Goal: Information Seeking & Learning: Learn about a topic

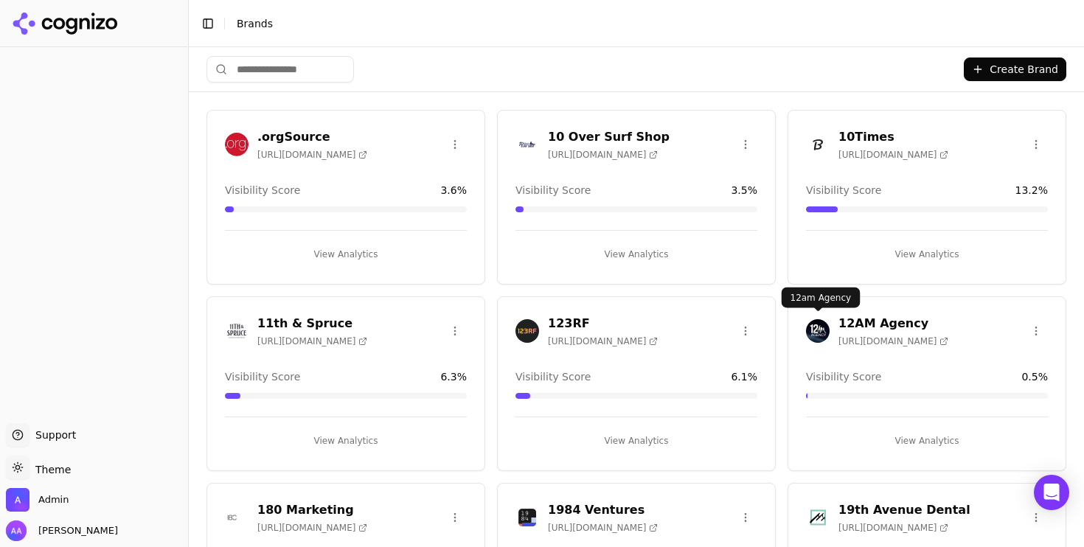
click at [813, 333] on img at bounding box center [818, 331] width 24 height 24
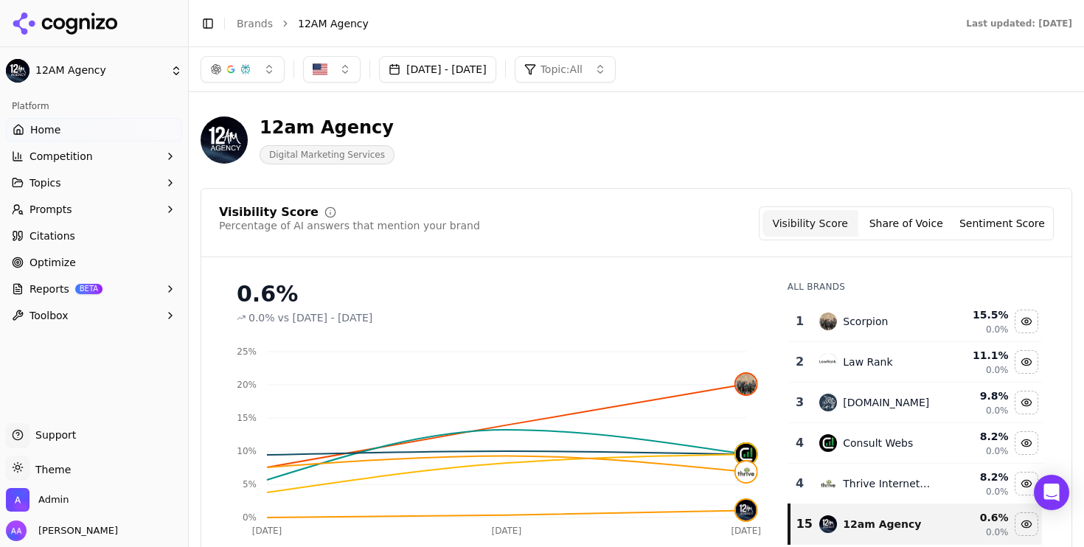
click at [238, 29] on li "Brands" at bounding box center [255, 23] width 36 height 15
click at [248, 25] on link "Brands" at bounding box center [255, 24] width 36 height 12
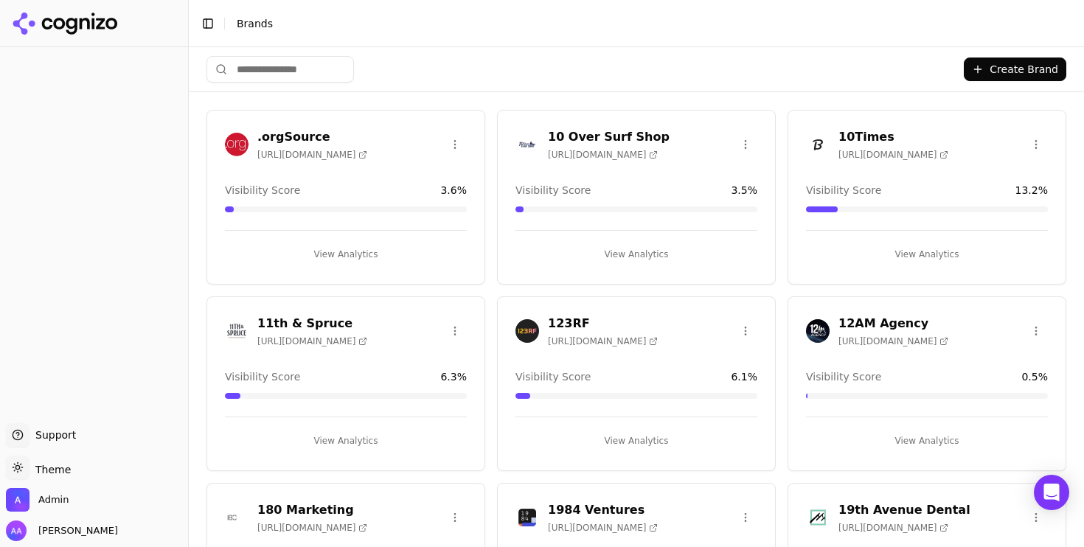
click at [295, 64] on input "search" at bounding box center [279, 69] width 147 height 27
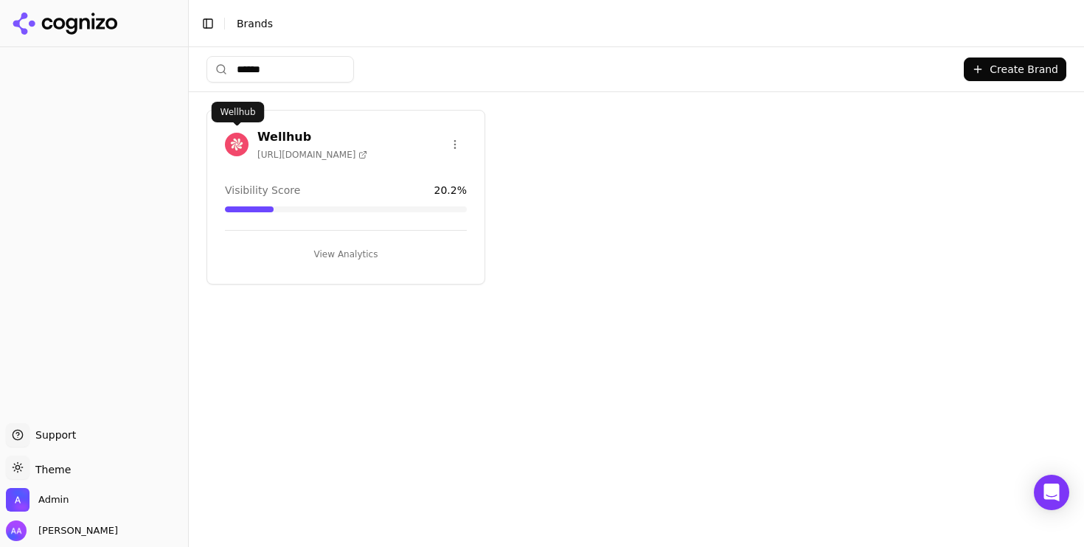
type input "******"
click at [240, 138] on img at bounding box center [237, 145] width 24 height 24
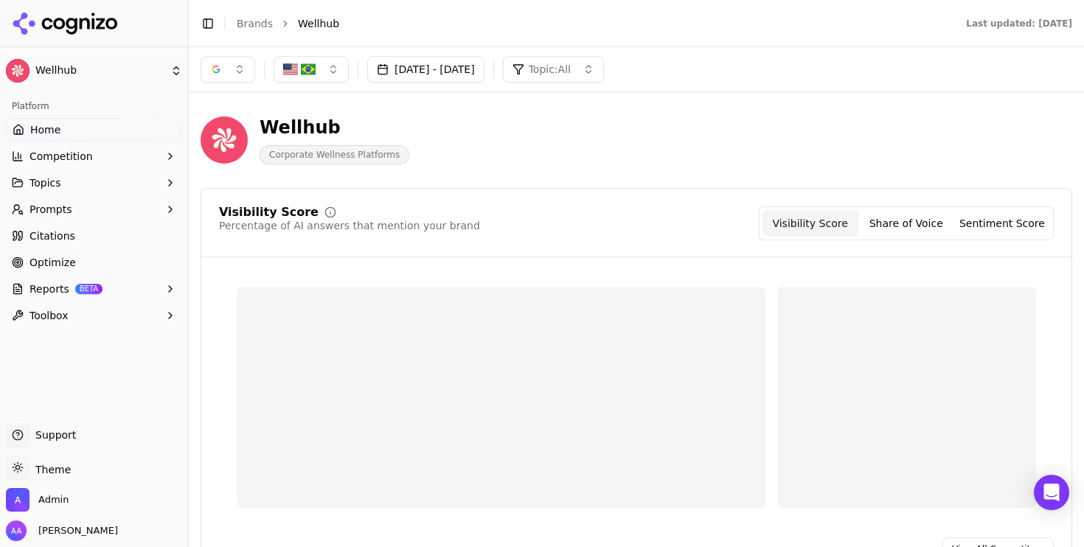
click at [87, 242] on link "Citations" at bounding box center [94, 236] width 176 height 24
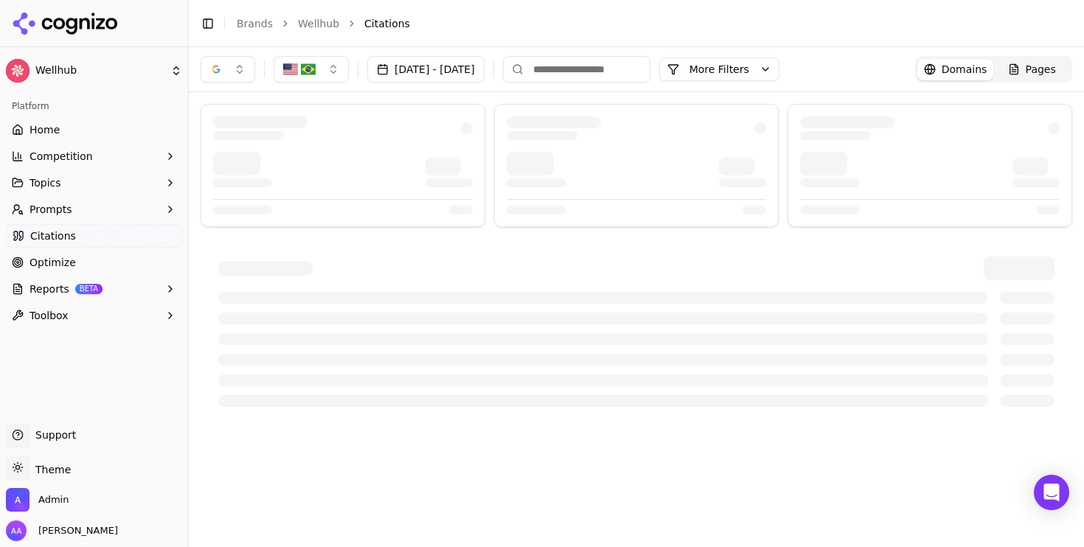
click at [234, 72] on button "button" at bounding box center [228, 69] width 55 height 27
click at [226, 133] on span "ChatGPT-Search" at bounding box center [222, 127] width 83 height 15
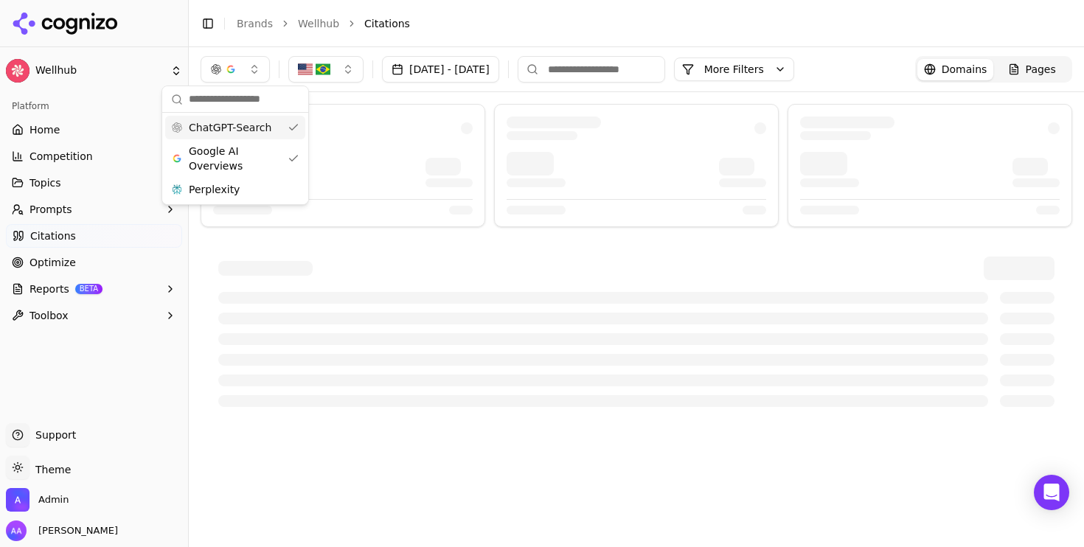
click at [229, 168] on span "Google AI Overviews" at bounding box center [235, 158] width 93 height 29
click at [439, 22] on li "Citations" at bounding box center [703, 23] width 678 height 15
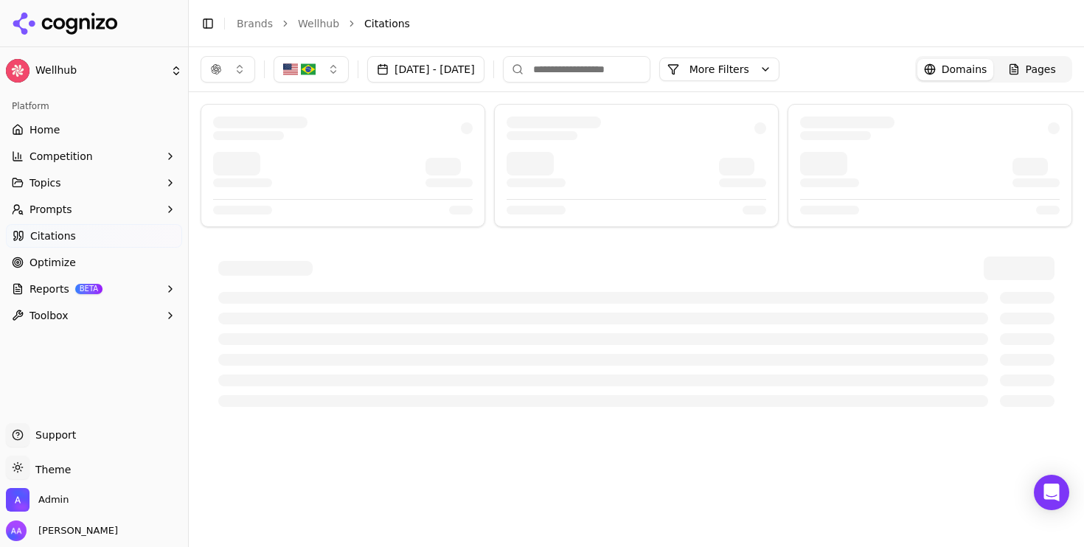
click at [451, 59] on button "[DATE] - [DATE]" at bounding box center [425, 69] width 117 height 27
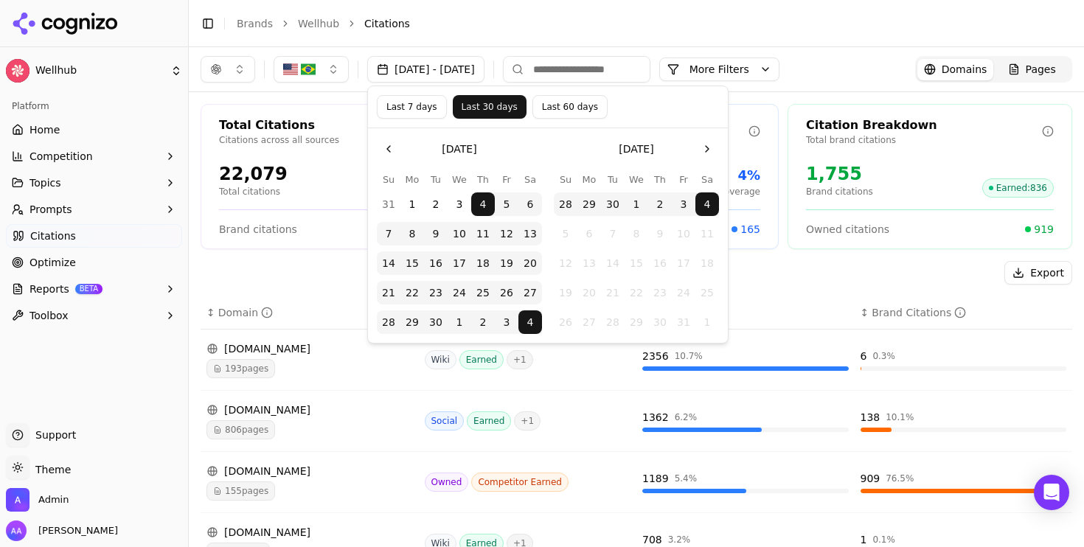
click at [403, 114] on button "Last 7 days" at bounding box center [412, 107] width 70 height 24
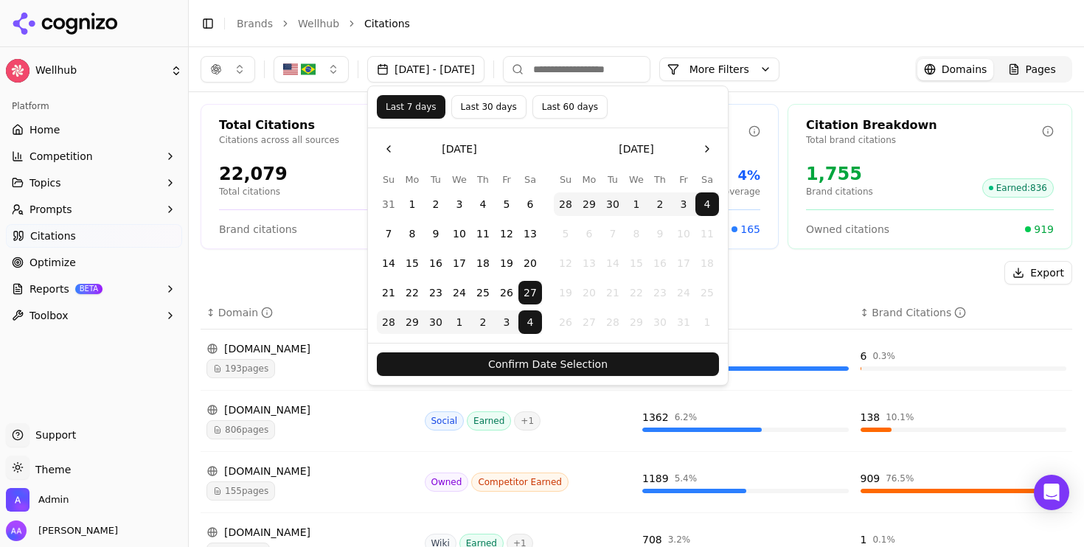
click at [462, 360] on button "Confirm Date Selection" at bounding box center [548, 364] width 342 height 24
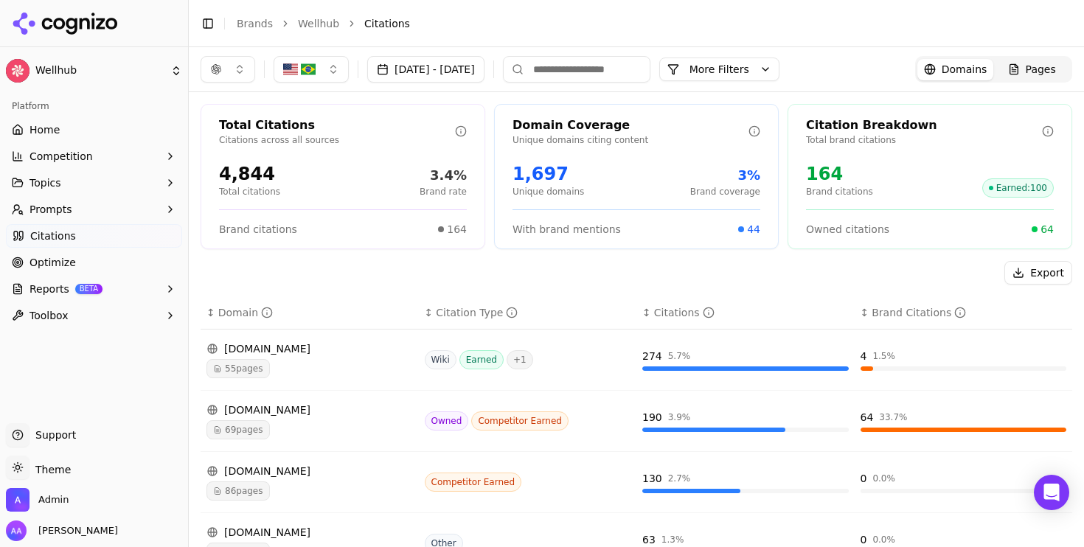
click at [240, 71] on button "button" at bounding box center [228, 69] width 55 height 27
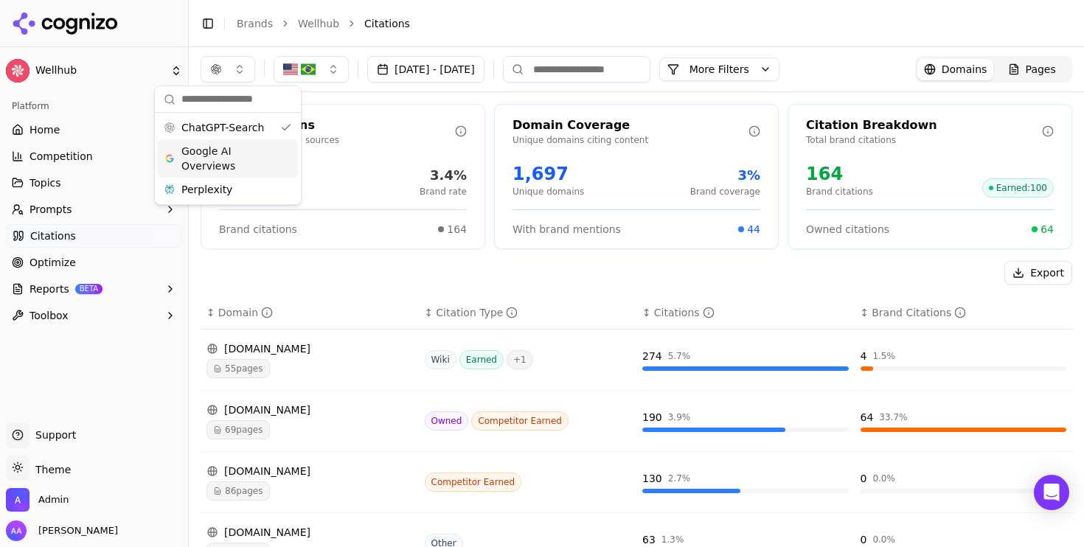
click at [243, 159] on span "Google AI Overviews" at bounding box center [227, 158] width 93 height 29
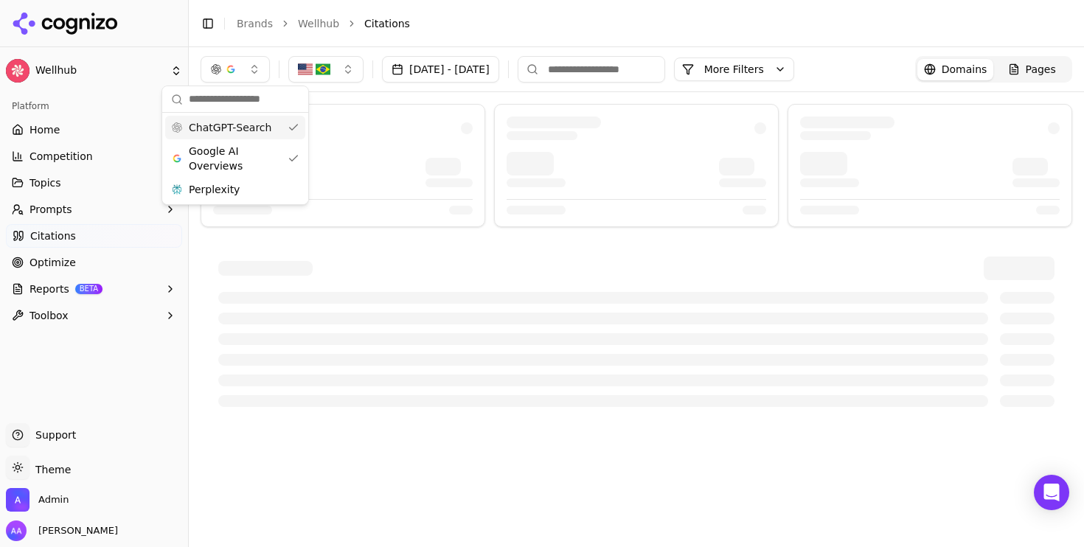
click at [251, 123] on span "ChatGPT-Search" at bounding box center [230, 127] width 83 height 15
click at [493, 38] on header "Toggle Sidebar Brands Wellhub Citations" at bounding box center [636, 23] width 895 height 47
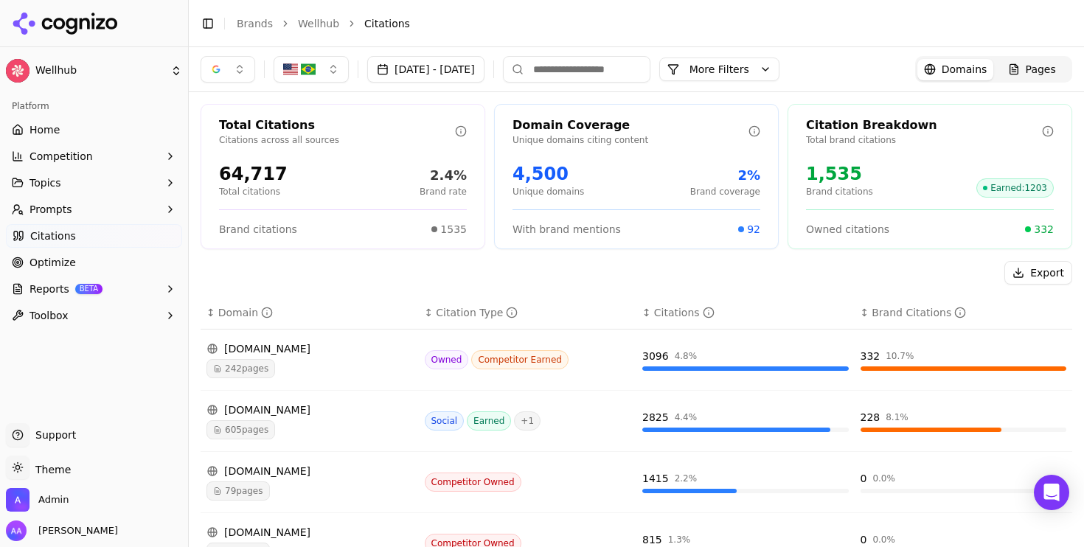
click at [223, 69] on button "button" at bounding box center [228, 69] width 55 height 27
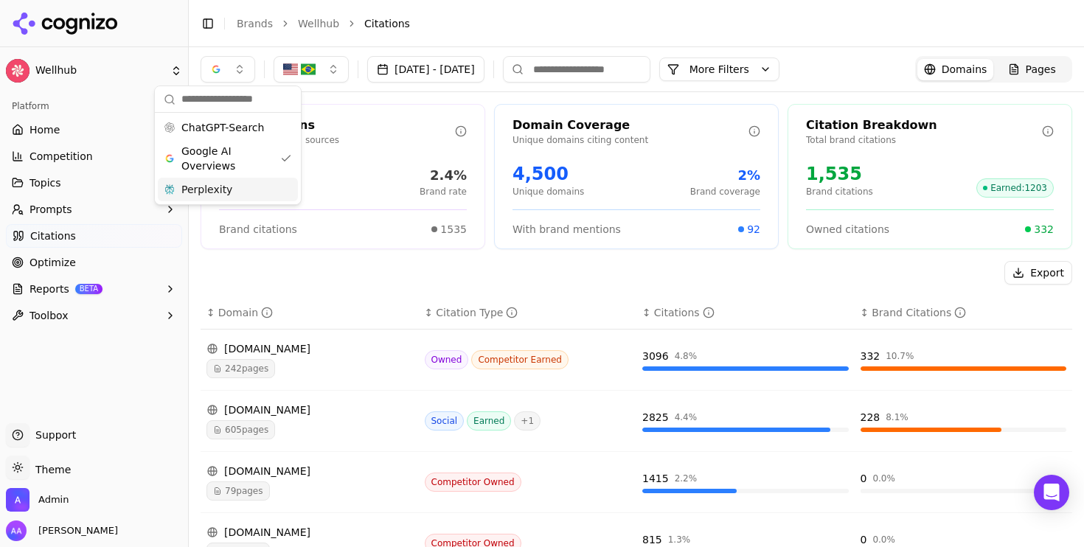
click at [235, 185] on div "Perplexity" at bounding box center [228, 190] width 140 height 24
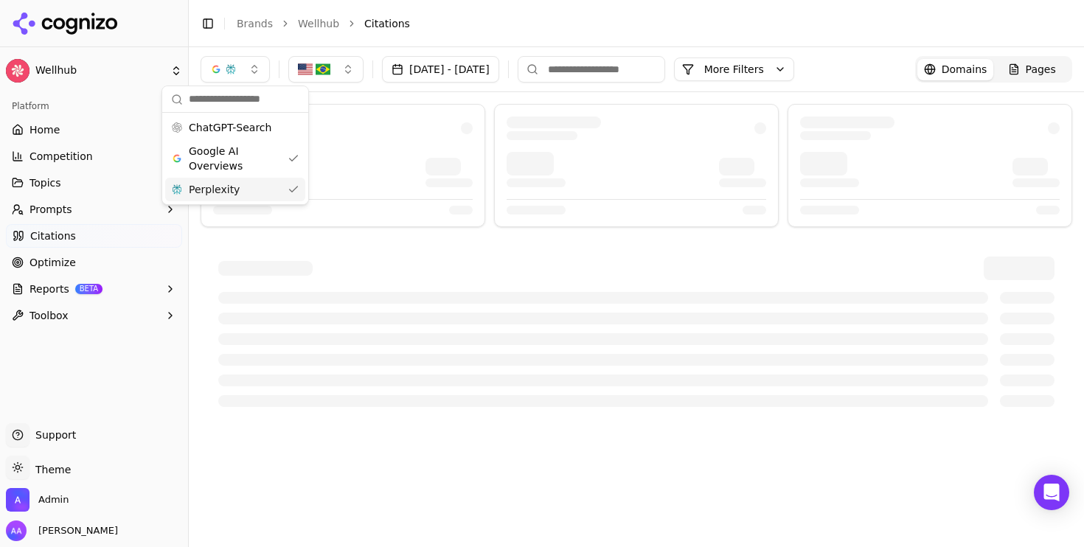
click at [243, 164] on span "Google AI Overviews" at bounding box center [235, 158] width 93 height 29
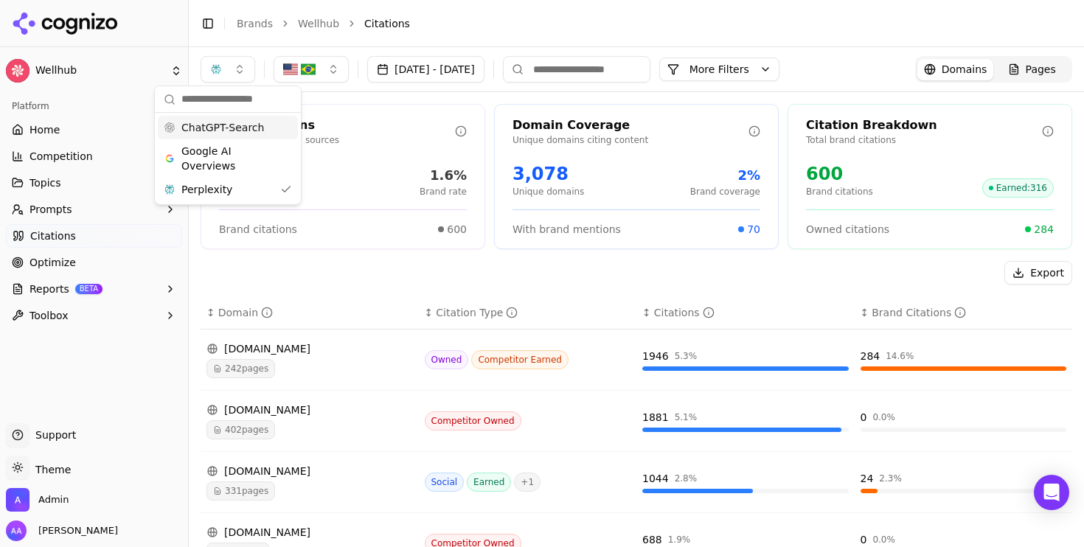
click at [246, 125] on span "ChatGPT-Search" at bounding box center [222, 127] width 83 height 15
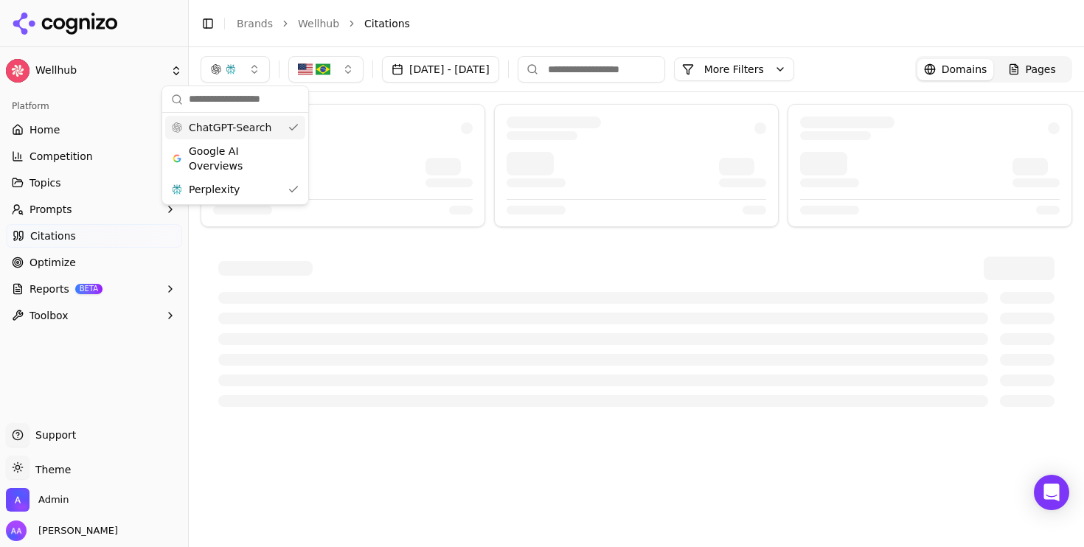
click at [265, 133] on span "ChatGPT-Search" at bounding box center [230, 127] width 83 height 15
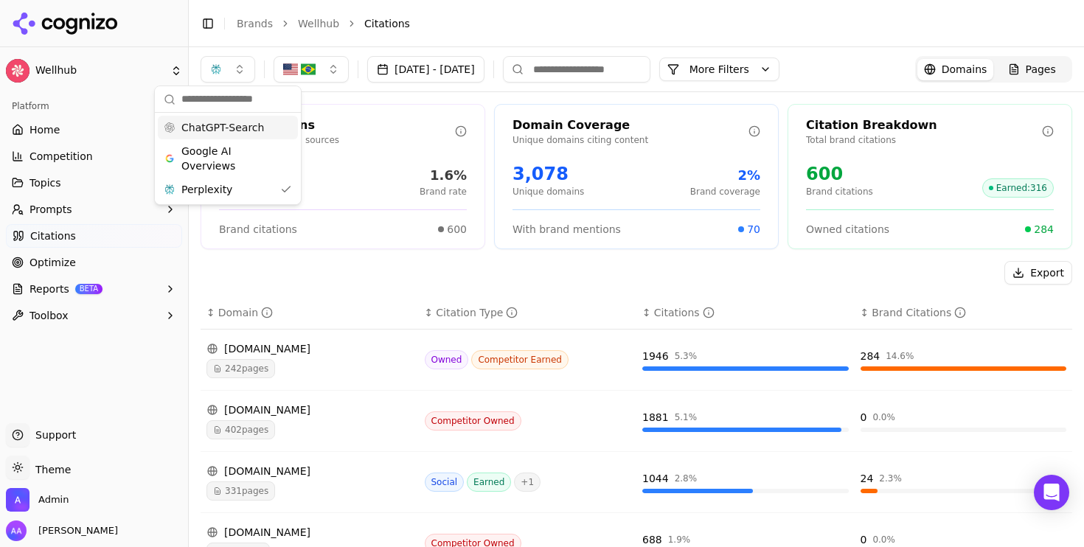
click at [386, 130] on div "Total Citations" at bounding box center [337, 126] width 236 height 18
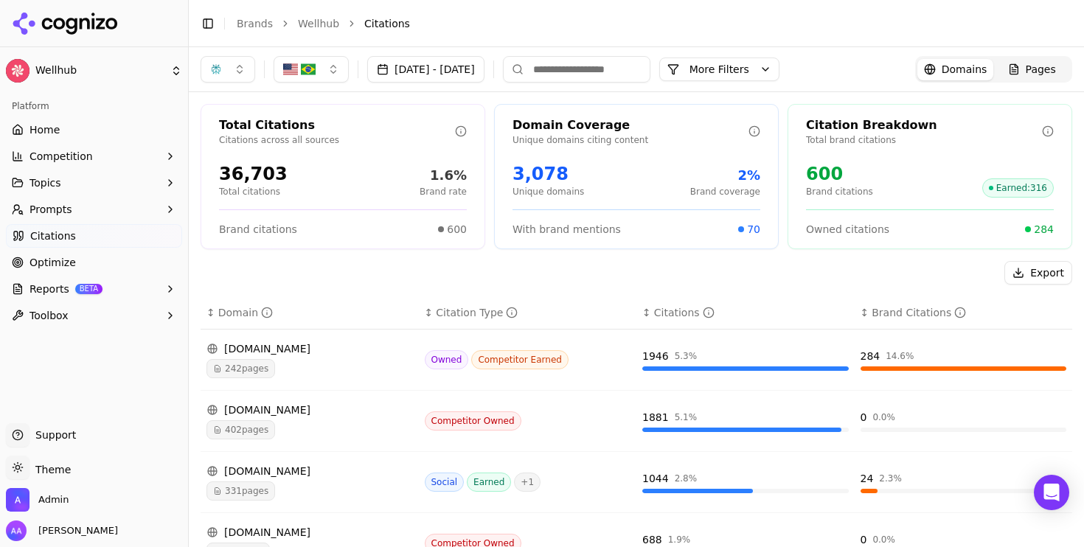
click at [195, 86] on div "[DATE] - [DATE] More More Filters Domains Pages" at bounding box center [636, 69] width 895 height 44
click at [225, 74] on button "button" at bounding box center [228, 69] width 55 height 27
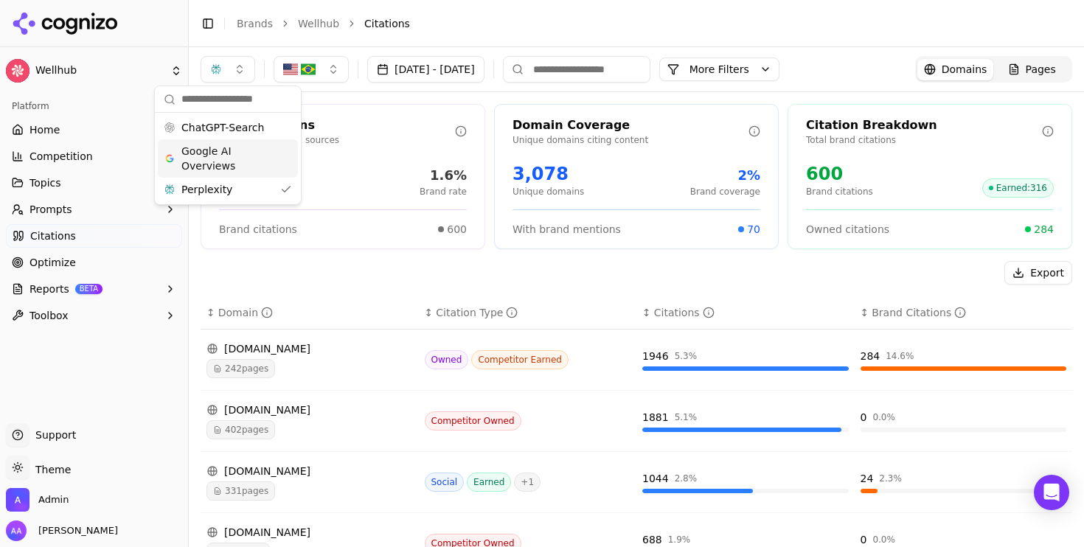
click at [237, 127] on span "ChatGPT-Search" at bounding box center [222, 127] width 83 height 15
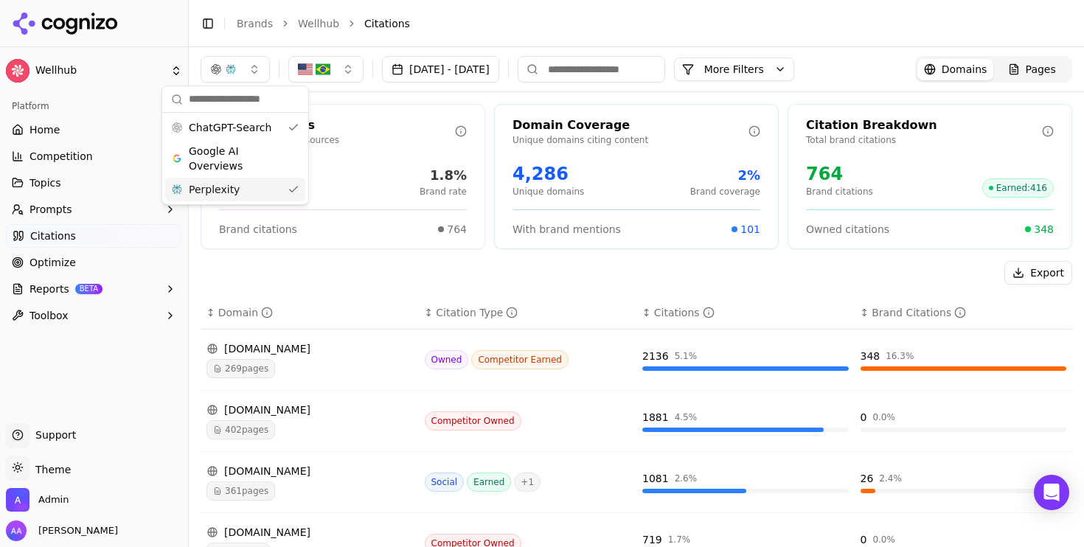
click at [241, 198] on div "Perplexity" at bounding box center [235, 190] width 140 height 24
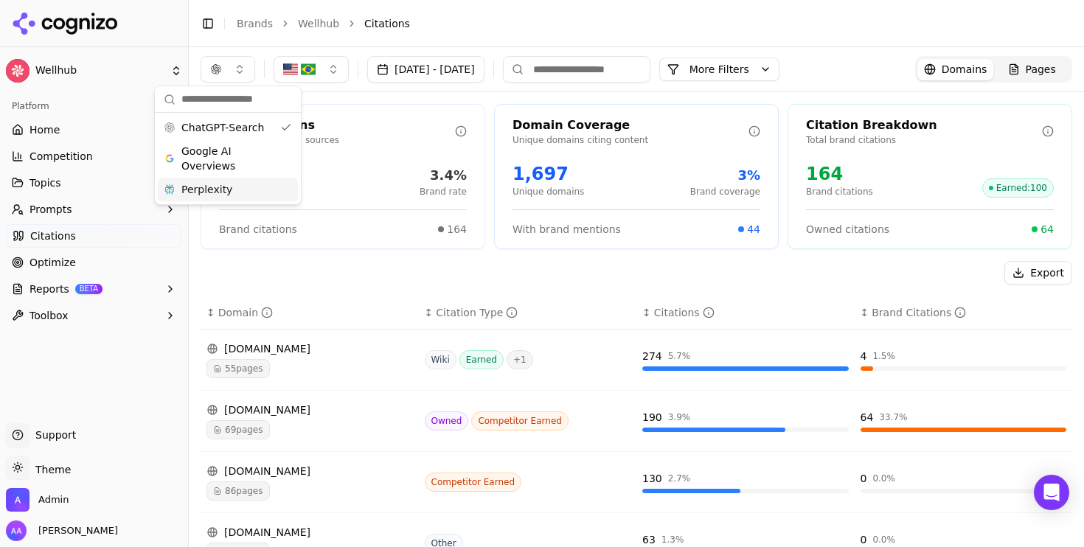
click at [347, 164] on div "4,844 Total citations 3.4% Brand rate" at bounding box center [343, 179] width 248 height 35
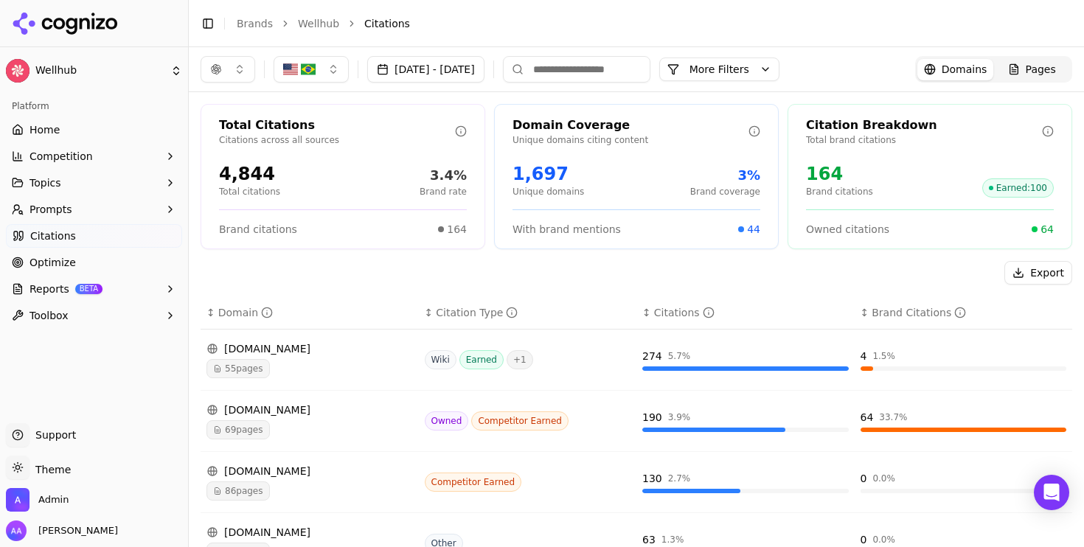
click at [319, 69] on button "button" at bounding box center [311, 69] width 75 height 27
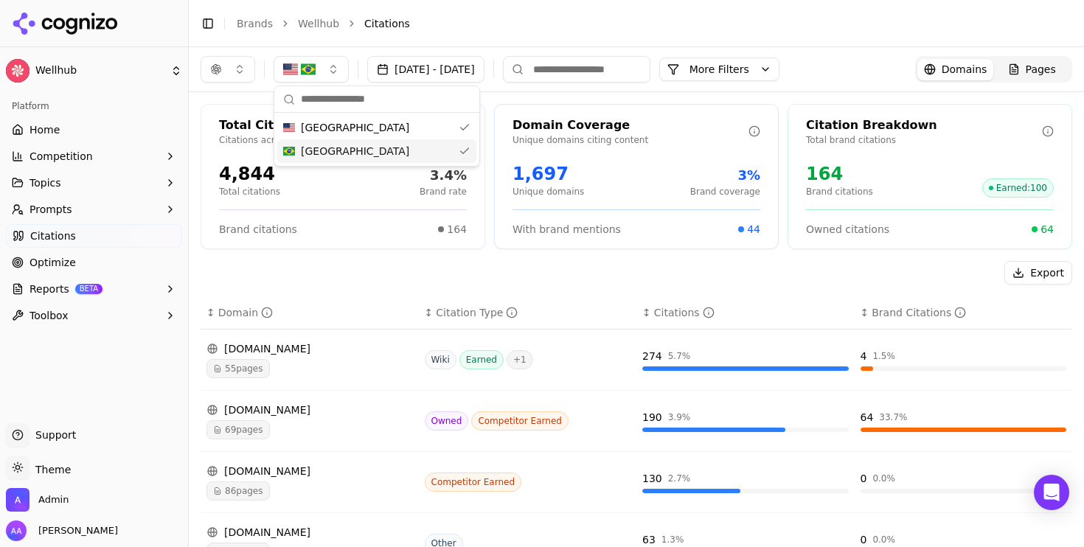
click at [329, 151] on div "[GEOGRAPHIC_DATA]" at bounding box center [376, 151] width 199 height 24
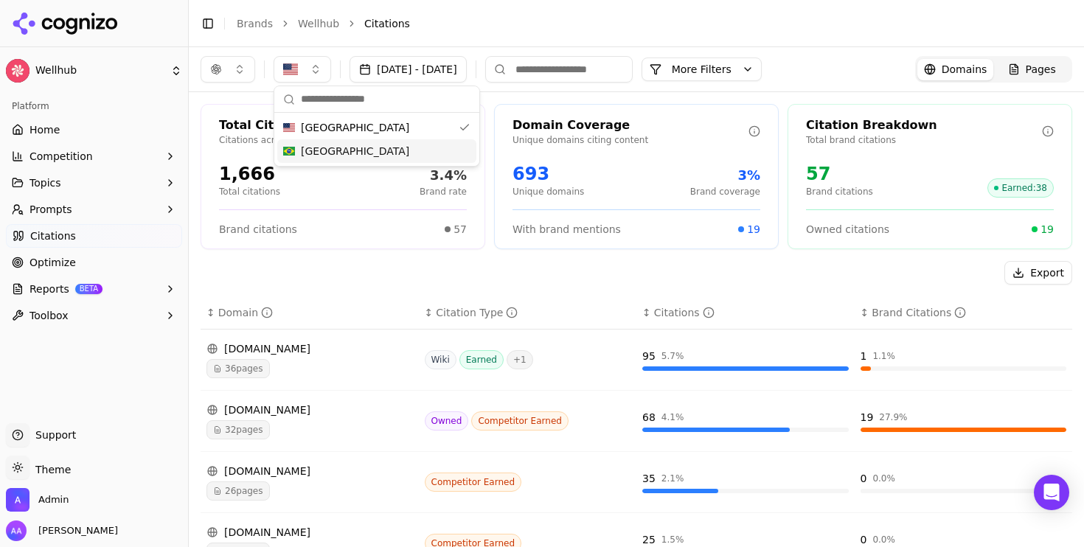
click at [329, 145] on div "[GEOGRAPHIC_DATA]" at bounding box center [376, 151] width 199 height 24
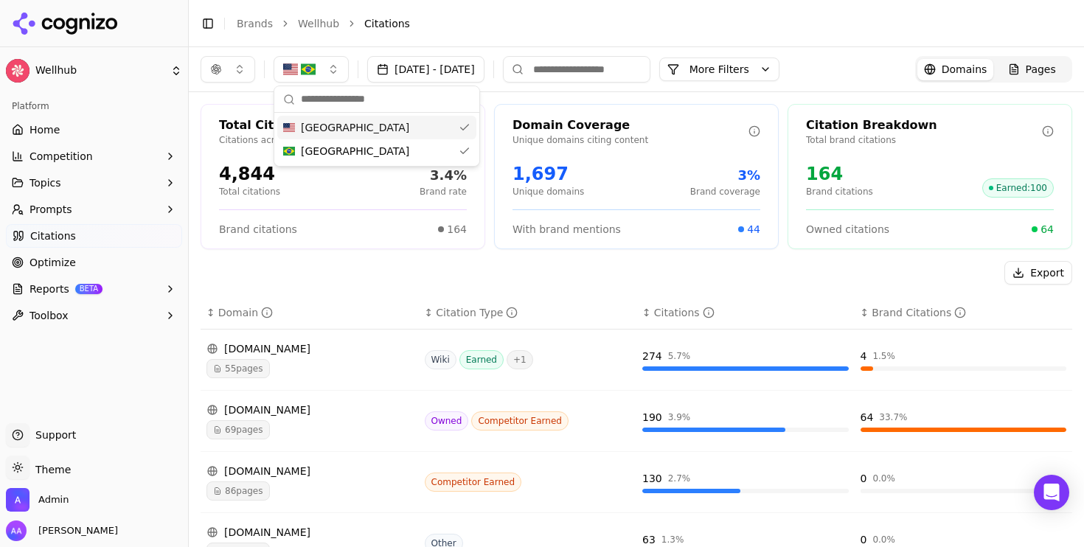
click at [338, 128] on span "[GEOGRAPHIC_DATA]" at bounding box center [355, 127] width 108 height 15
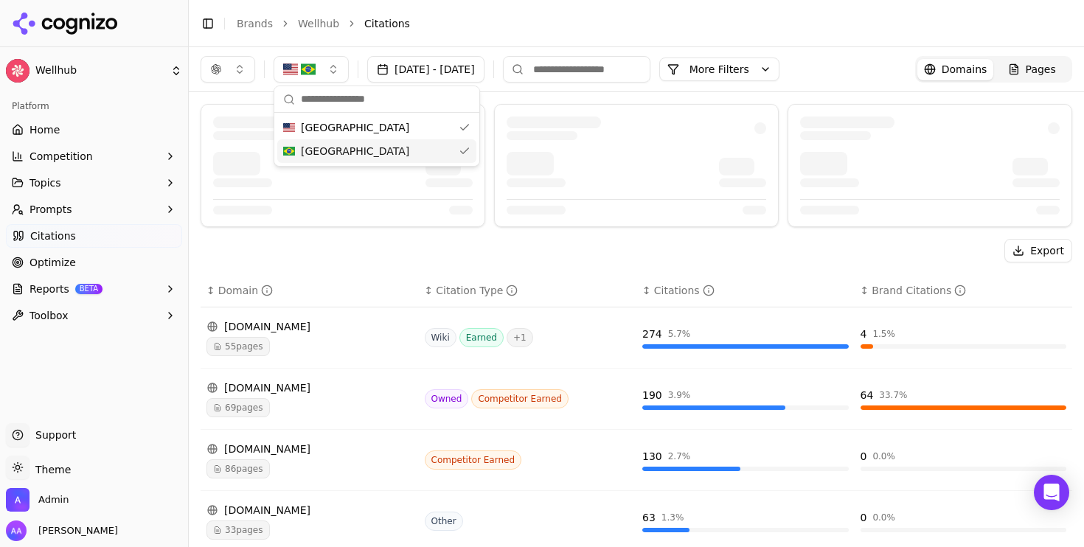
click at [284, 229] on div "Export ↕ Domain ↕ Citation Type ↕ Citations ↕ Brand Citations [DOMAIN_NAME] 55 …" at bounding box center [636, 529] width 895 height 875
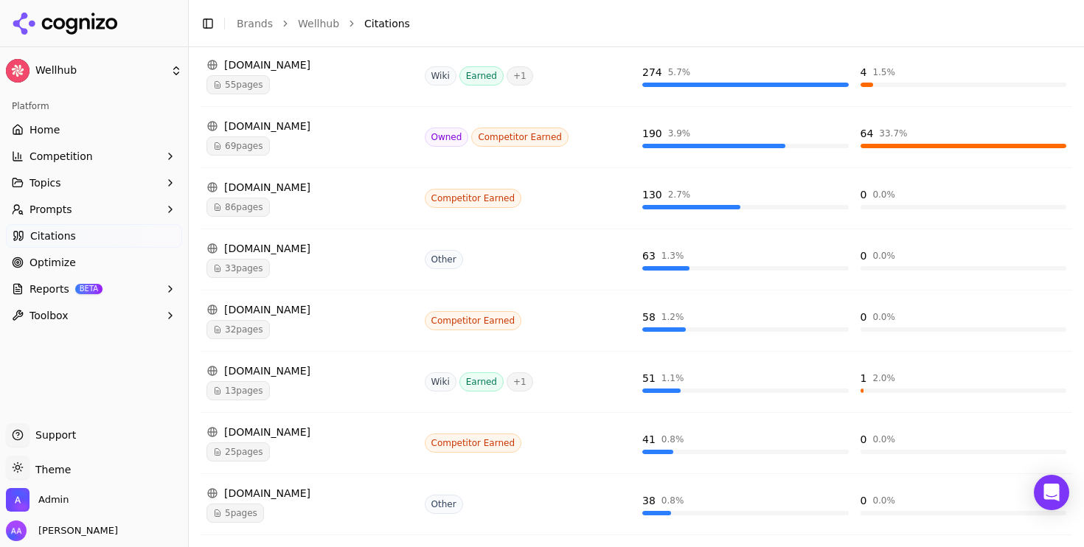
scroll to position [304, 0]
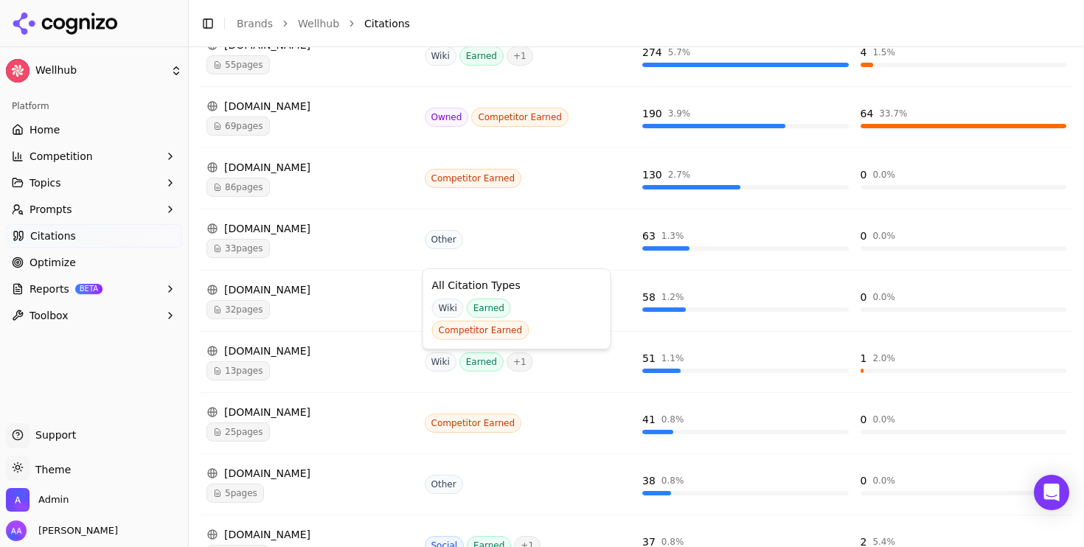
click at [510, 361] on span "+ 1" at bounding box center [520, 361] width 27 height 19
click at [257, 361] on span "13 pages" at bounding box center [237, 370] width 63 height 19
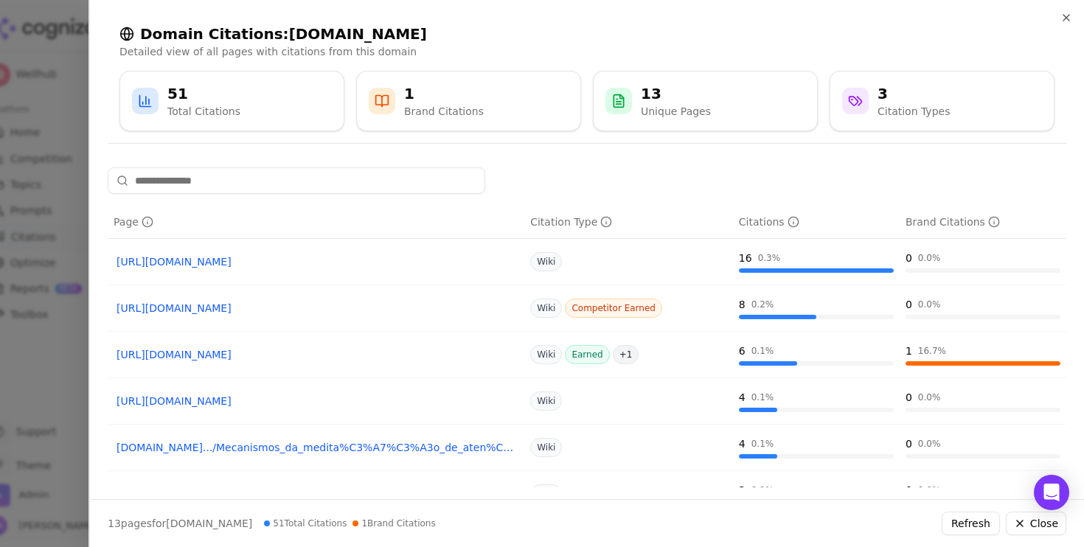
click at [351, 355] on link "[URL][DOMAIN_NAME]" at bounding box center [316, 354] width 399 height 15
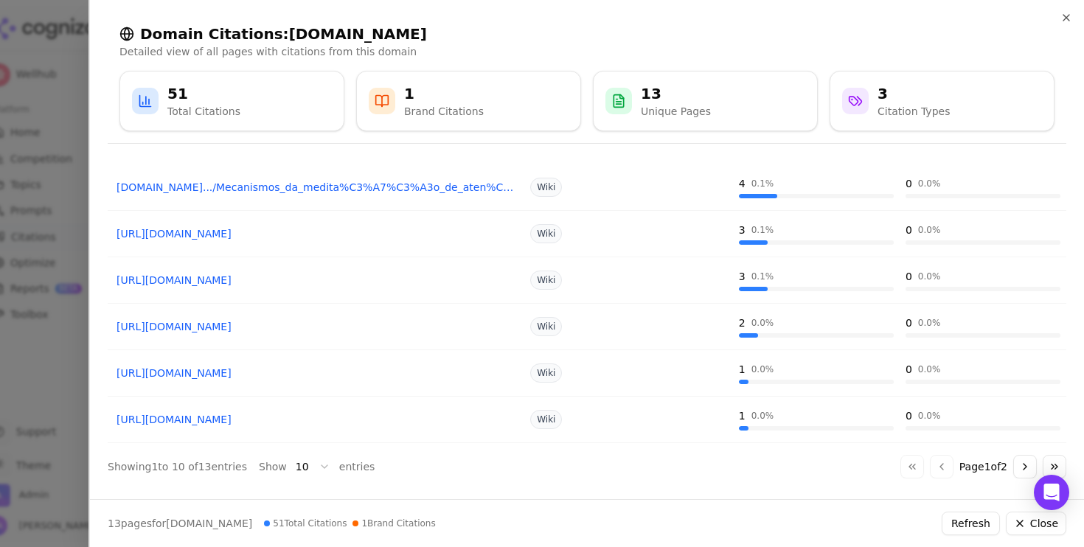
scroll to position [263, 0]
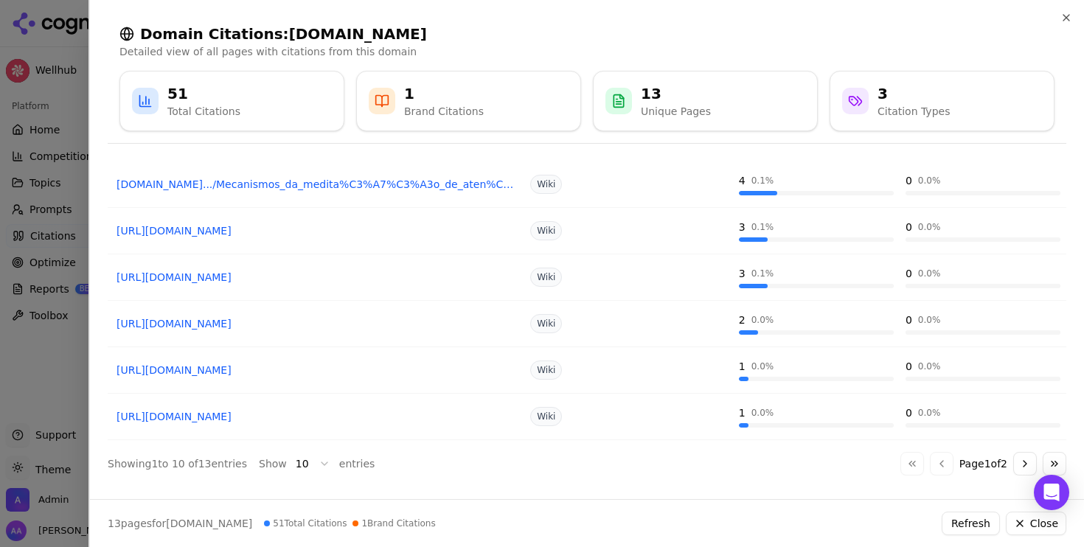
click at [15, 383] on div at bounding box center [542, 273] width 1084 height 547
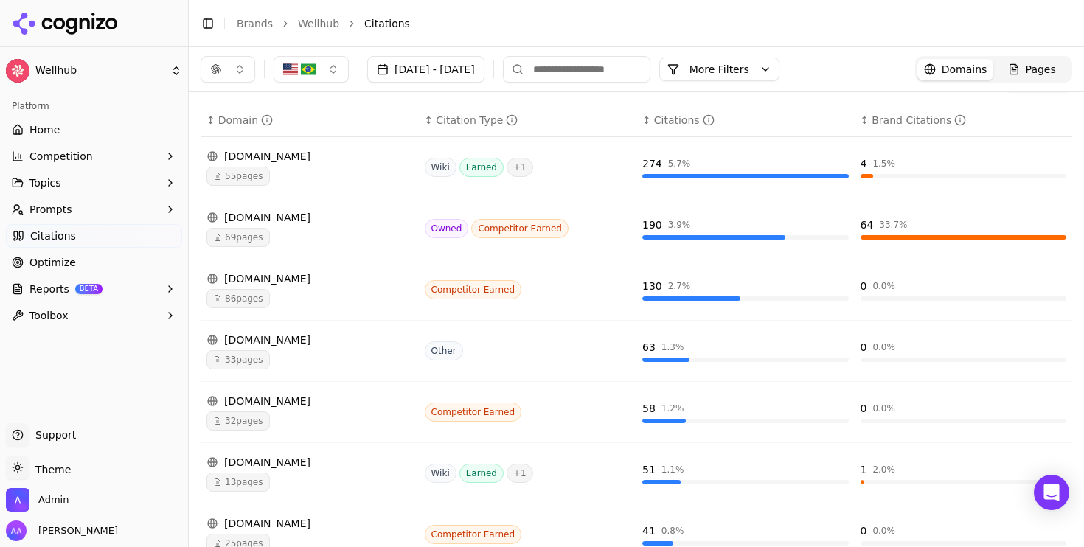
scroll to position [0, 0]
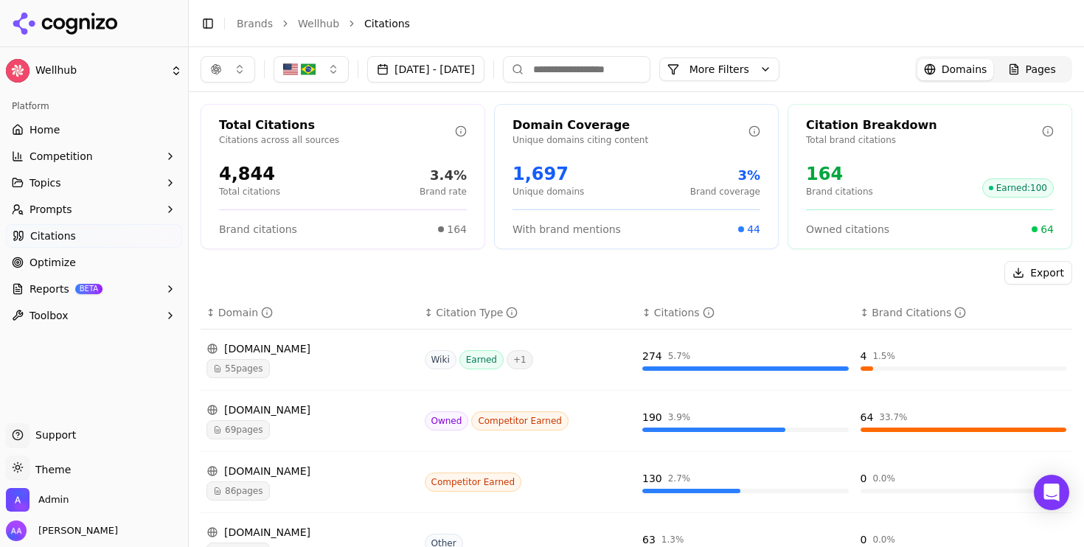
click at [247, 68] on button "button" at bounding box center [228, 69] width 55 height 27
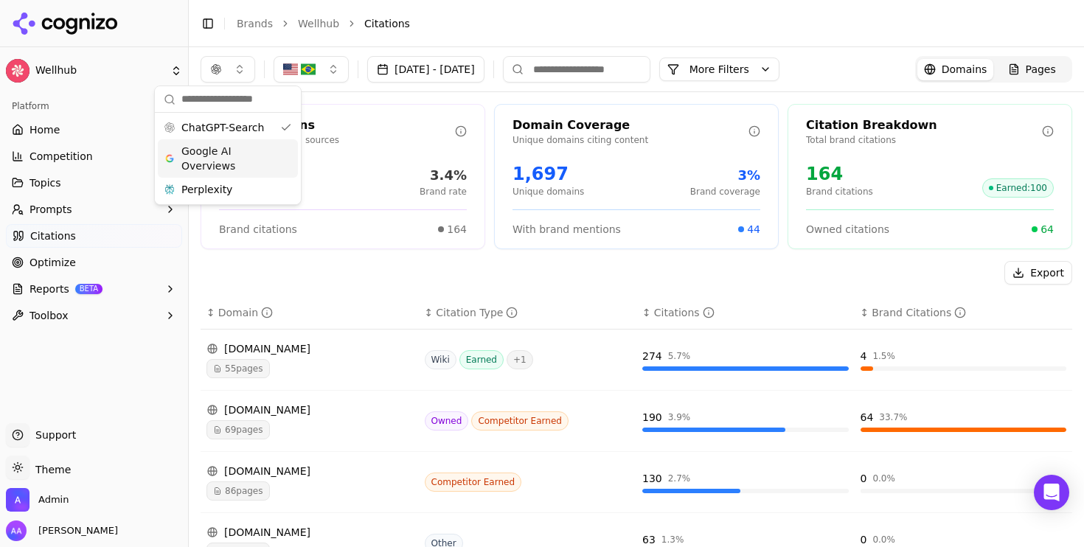
click at [236, 150] on span "Google AI Overviews" at bounding box center [227, 158] width 93 height 29
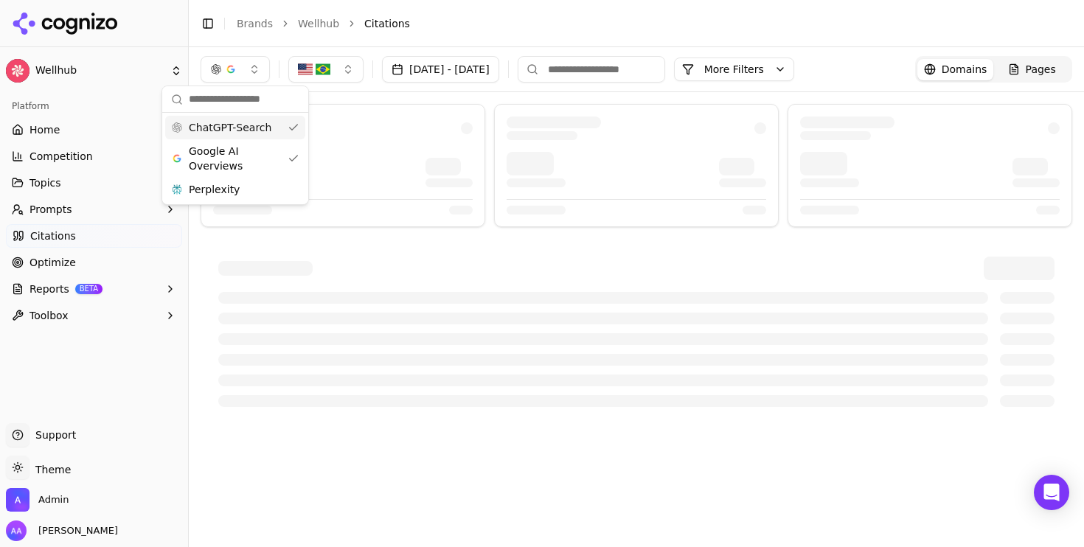
click at [246, 127] on span "ChatGPT-Search" at bounding box center [230, 127] width 83 height 15
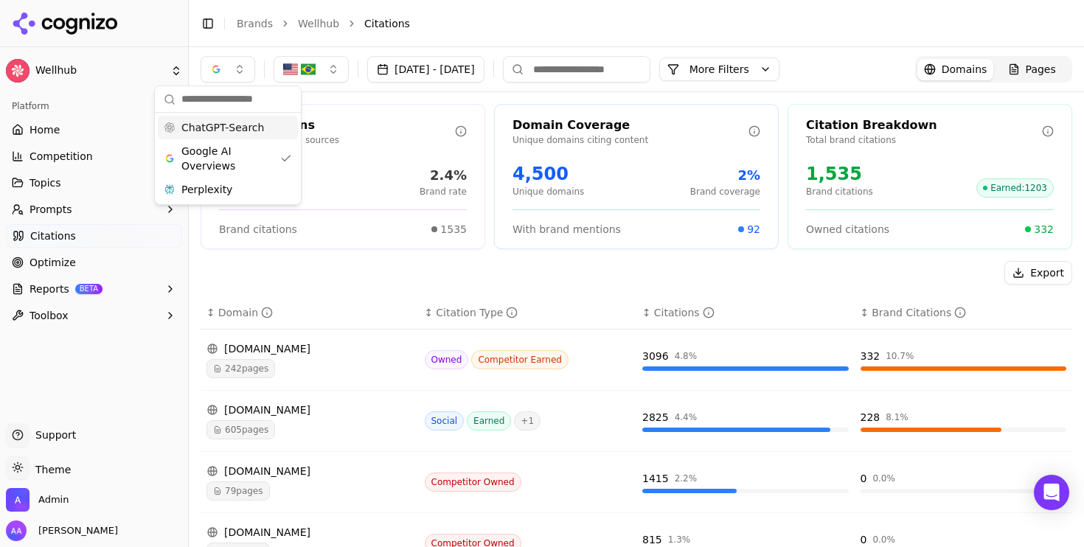
click at [247, 128] on span "ChatGPT-Search" at bounding box center [222, 127] width 83 height 15
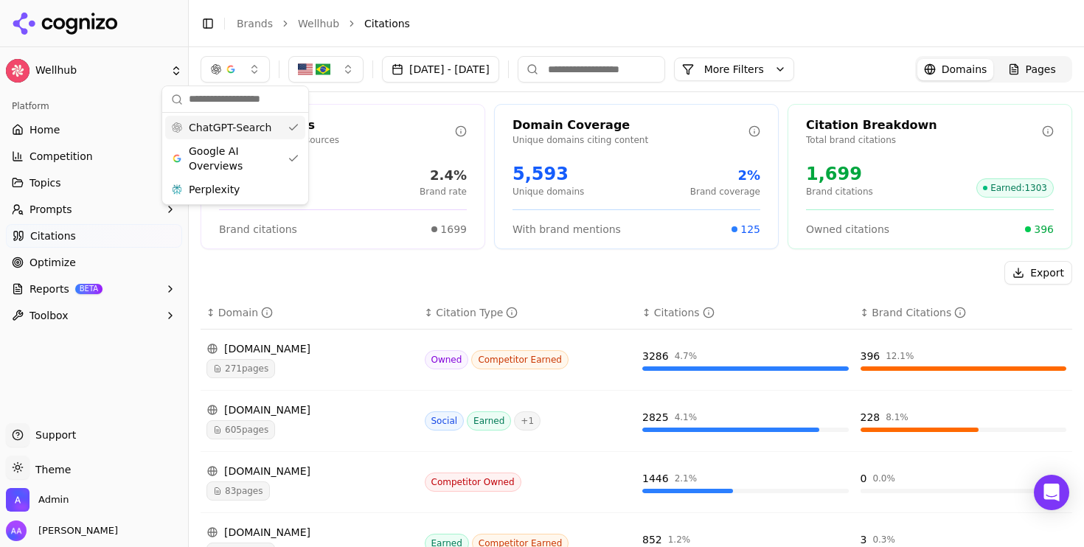
click at [247, 128] on span "ChatGPT-Search" at bounding box center [230, 127] width 83 height 15
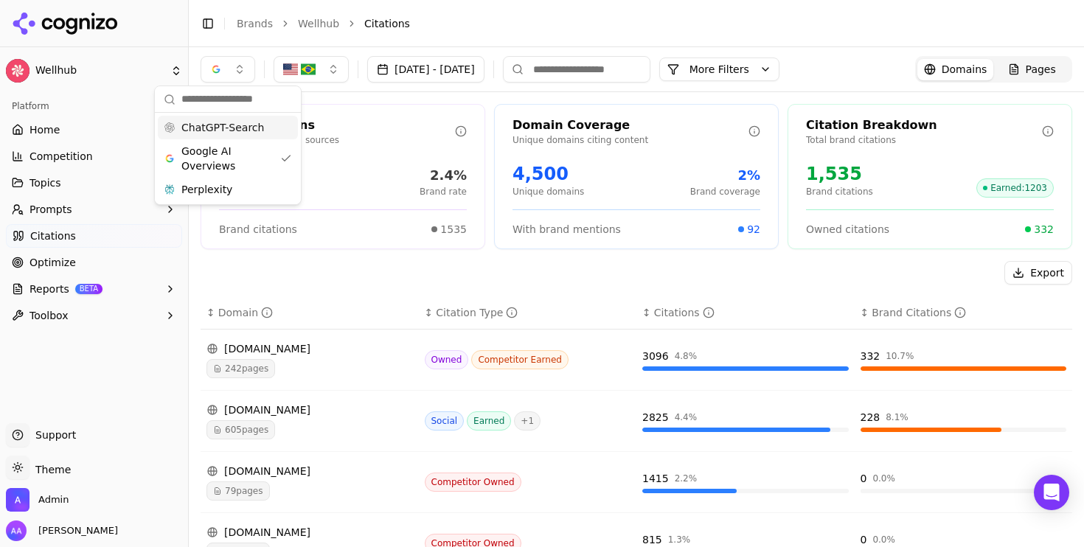
click at [247, 128] on span "ChatGPT-Search" at bounding box center [222, 127] width 83 height 15
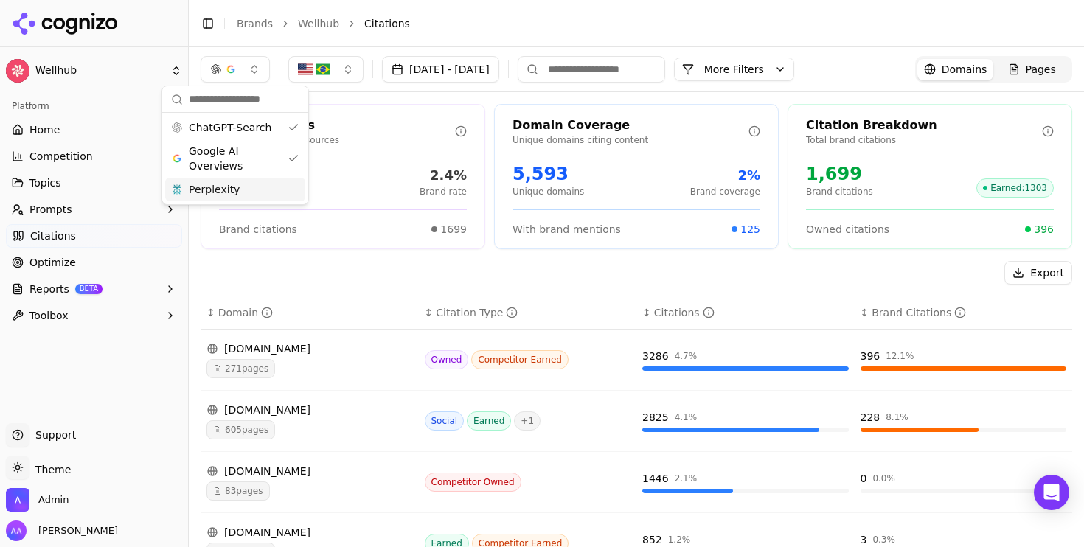
click at [239, 186] on div "Perplexity" at bounding box center [235, 190] width 140 height 24
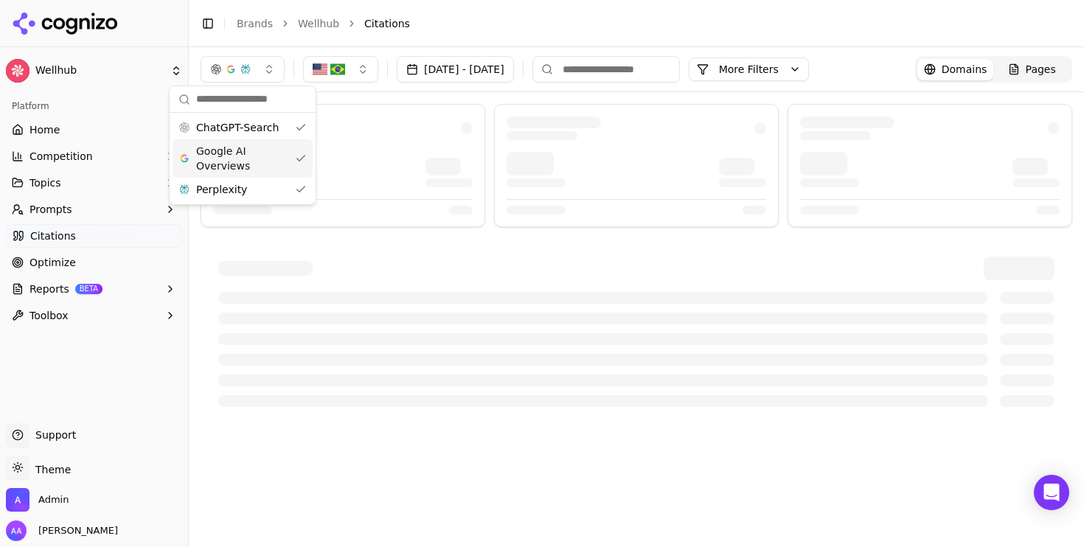
click at [388, 181] on div at bounding box center [343, 169] width 260 height 35
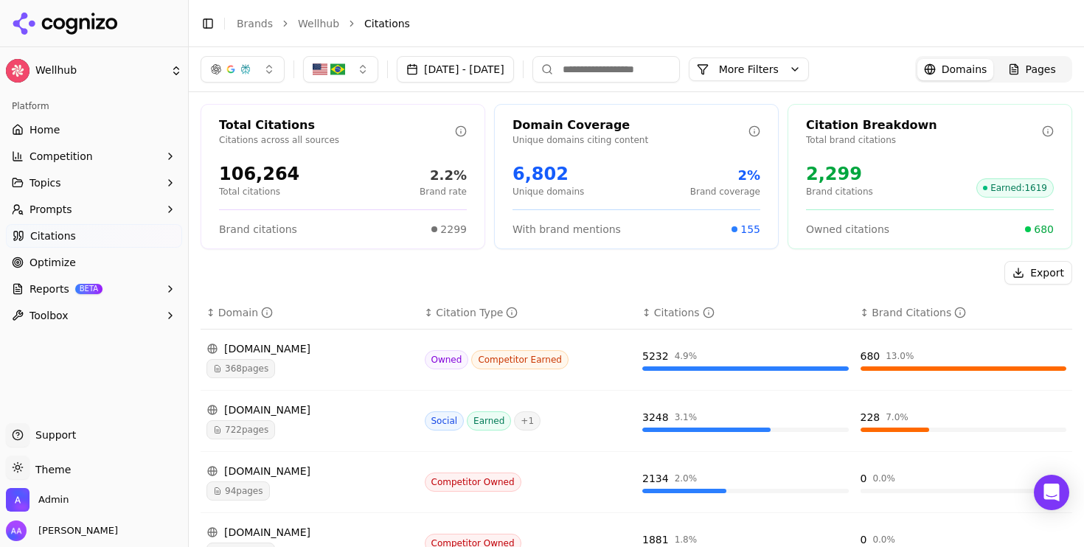
click at [777, 69] on button "More Filters" at bounding box center [749, 70] width 120 height 24
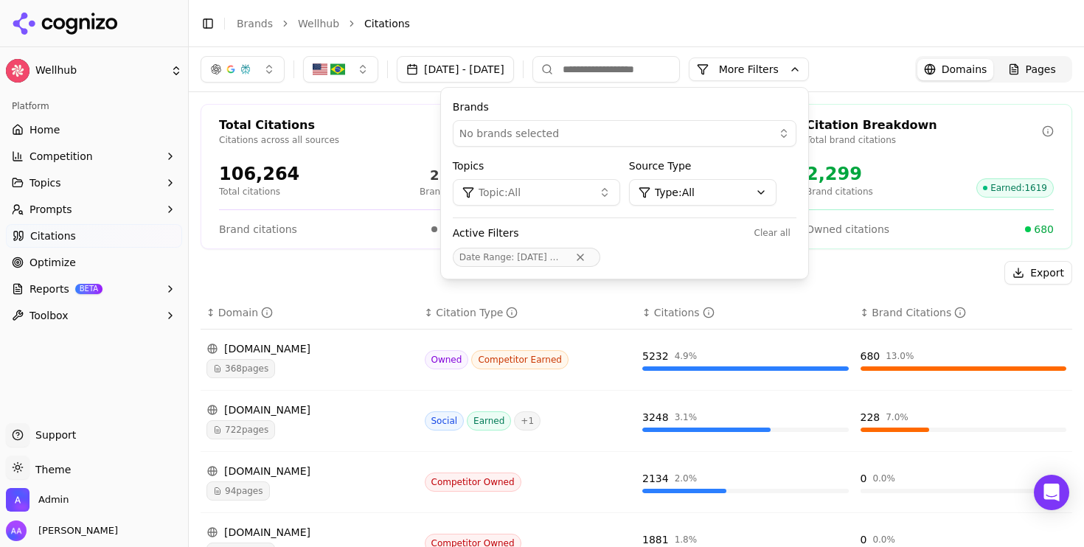
click at [731, 195] on html "Wellhub Platform Home Competition Topics Prompts Citations Optimize Reports BET…" at bounding box center [542, 273] width 1084 height 547
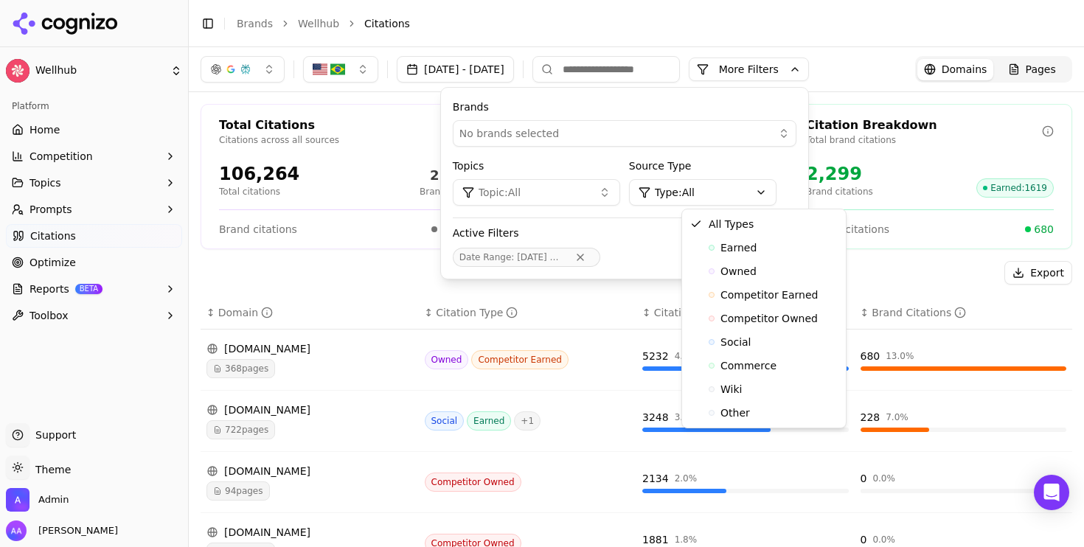
click at [635, 197] on html "Wellhub Platform Home Competition Topics Prompts Citations Optimize Reports BET…" at bounding box center [542, 273] width 1084 height 547
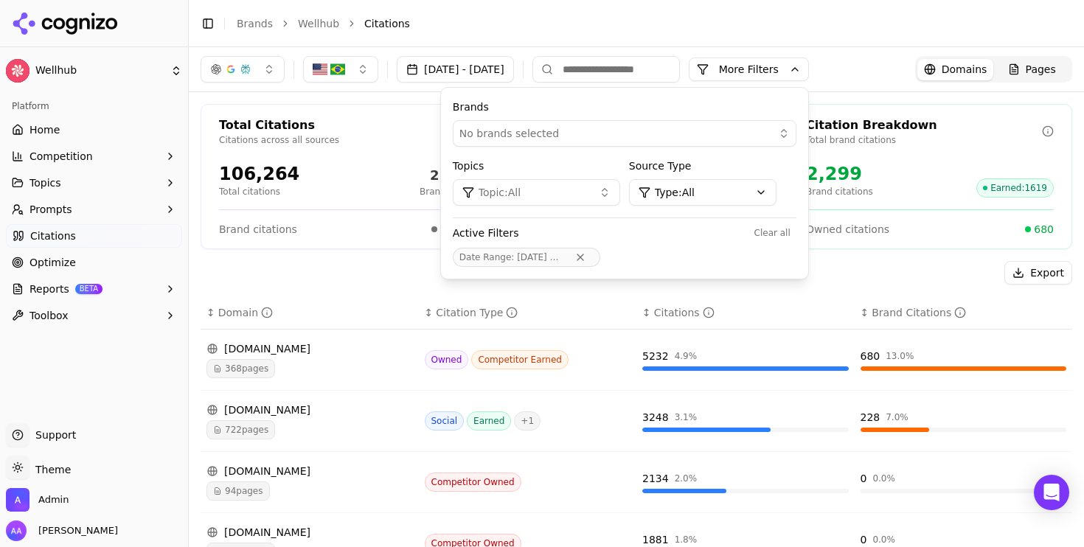
click at [620, 197] on button "Topic: All" at bounding box center [536, 192] width 167 height 27
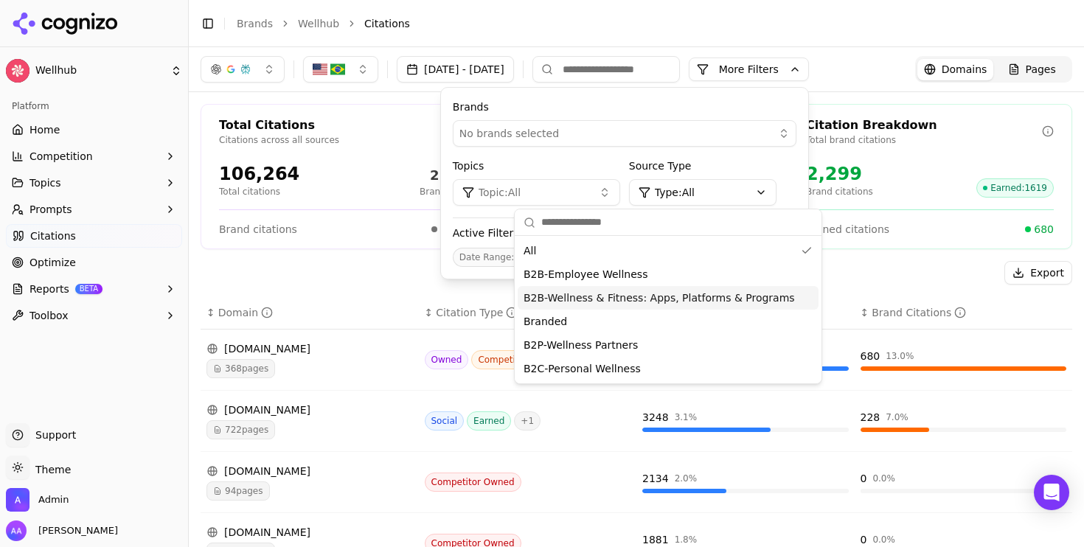
click at [661, 296] on span "B2B-Wellness & Fitness: Apps, Platforms & Programs" at bounding box center [659, 298] width 271 height 15
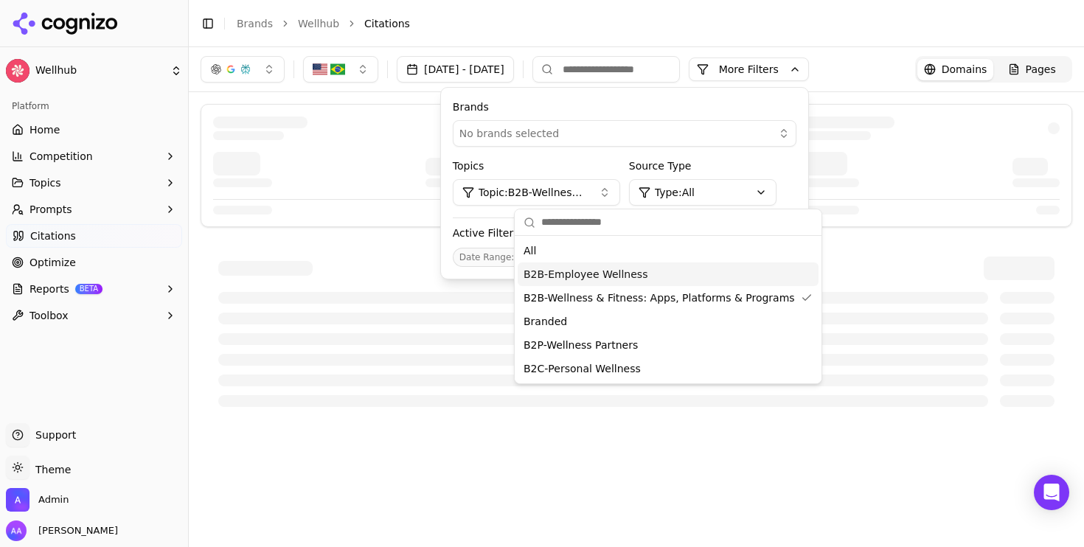
click at [368, 252] on div at bounding box center [637, 332] width 872 height 186
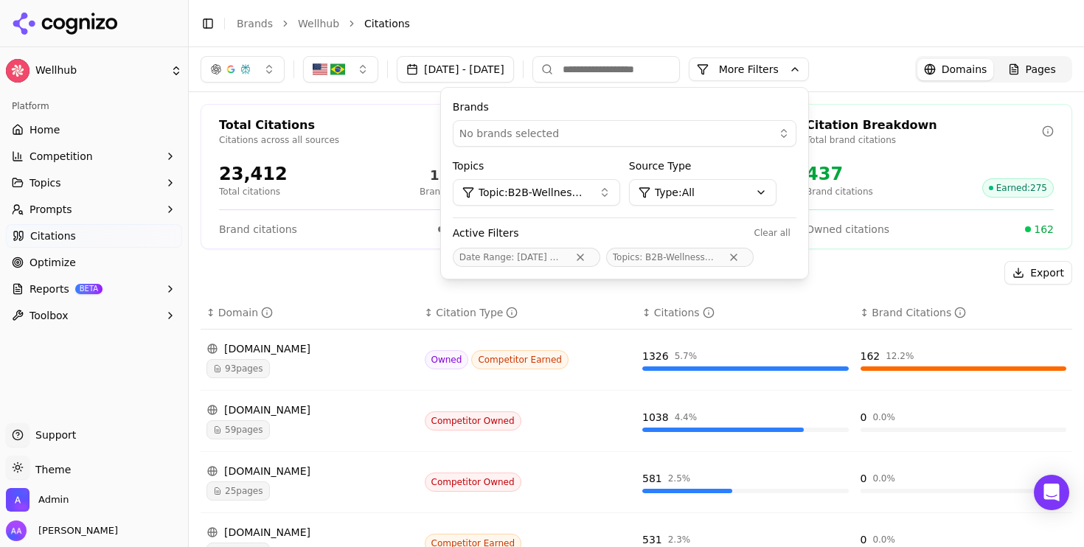
click at [790, 73] on button "More Filters" at bounding box center [749, 70] width 120 height 24
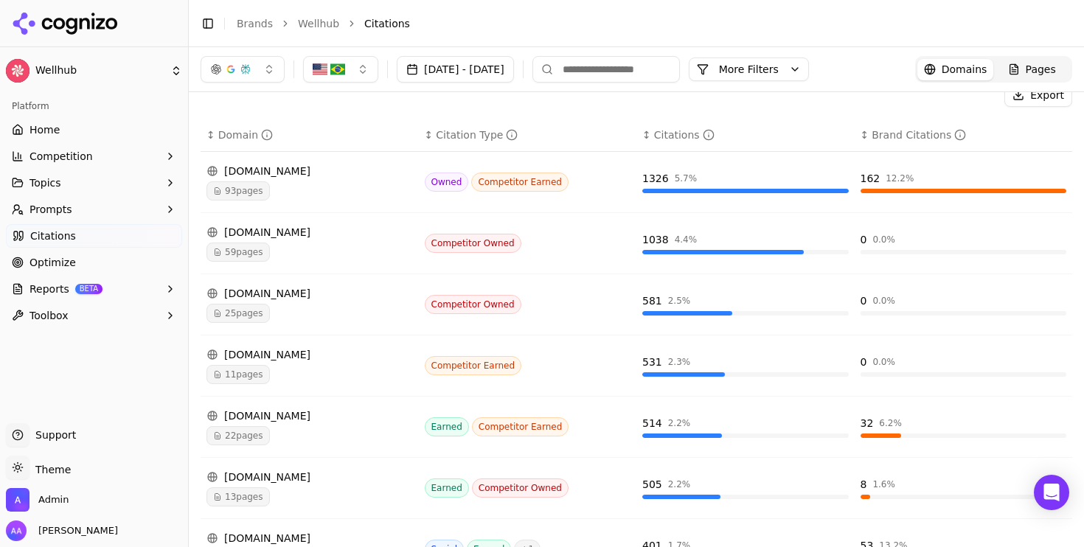
scroll to position [147, 0]
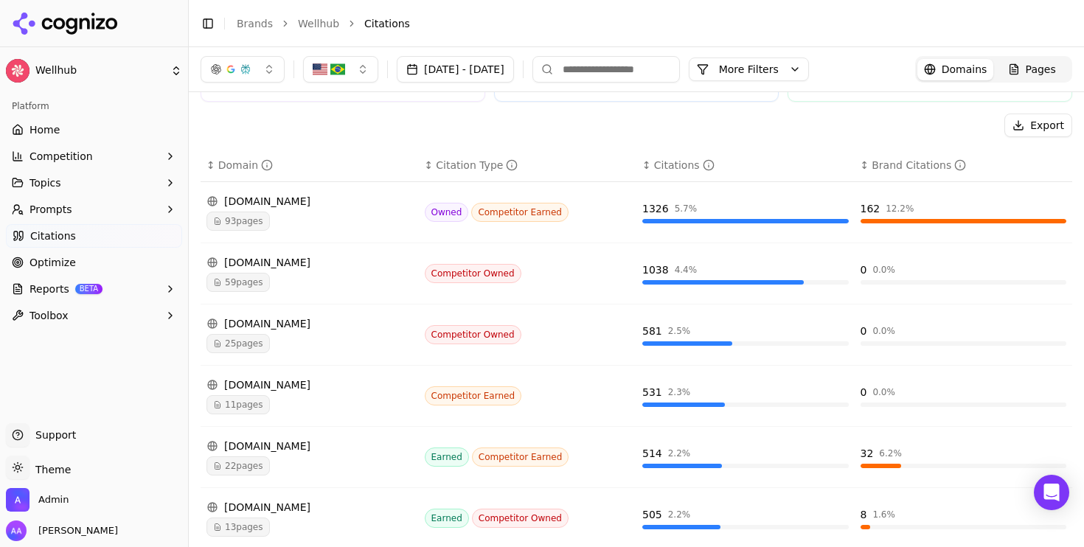
click at [263, 216] on span "93 pages" at bounding box center [237, 221] width 63 height 19
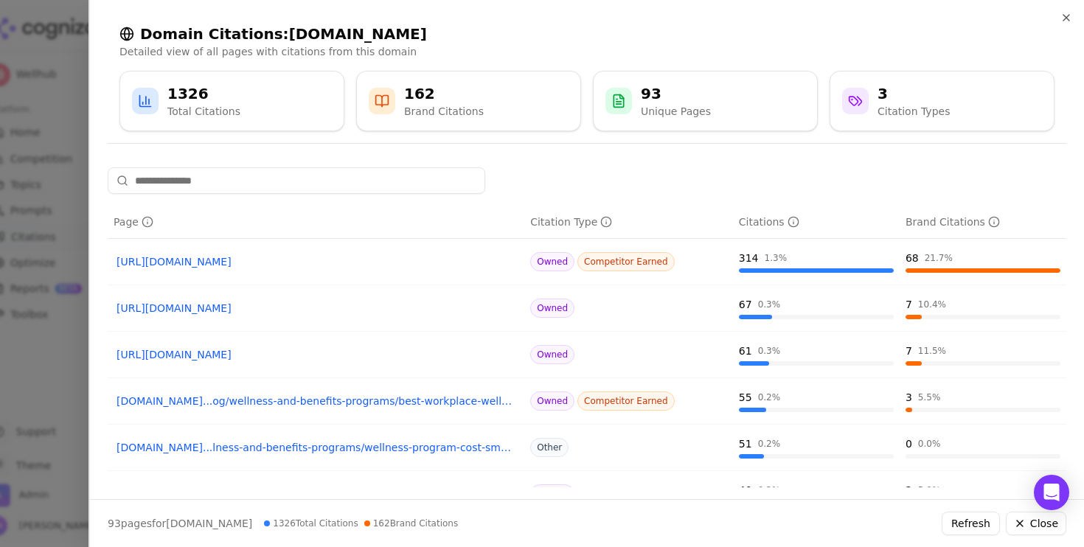
click at [220, 406] on link "[DOMAIN_NAME]...og/wellness-and-benefits-programs/best-workplace-wellness-progr…" at bounding box center [316, 401] width 399 height 15
